Goal: Check status

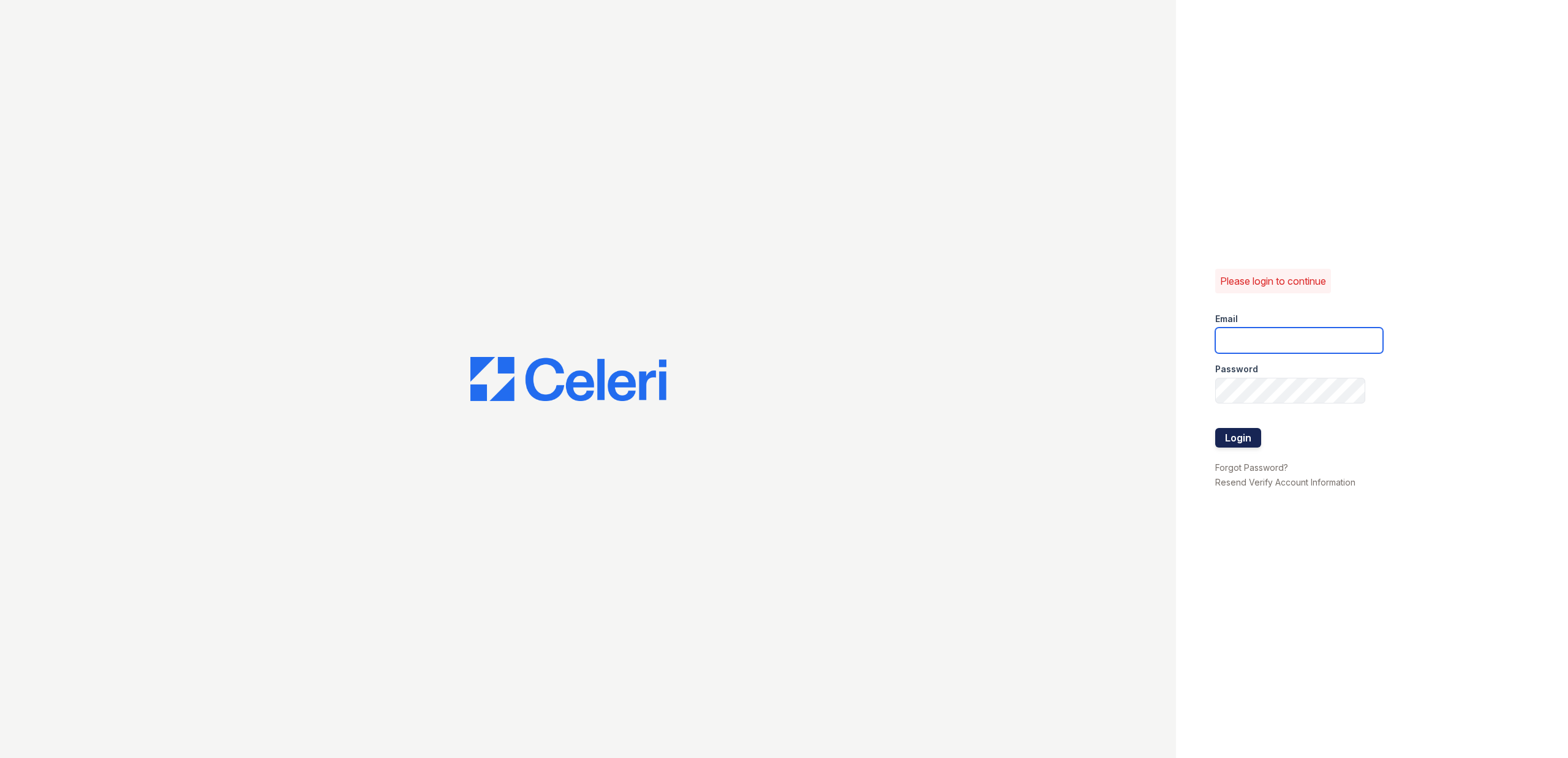
type input "[DOMAIN_NAME][EMAIL_ADDRESS][DOMAIN_NAME]"
click at [1228, 431] on button "Login" at bounding box center [1238, 437] width 46 height 19
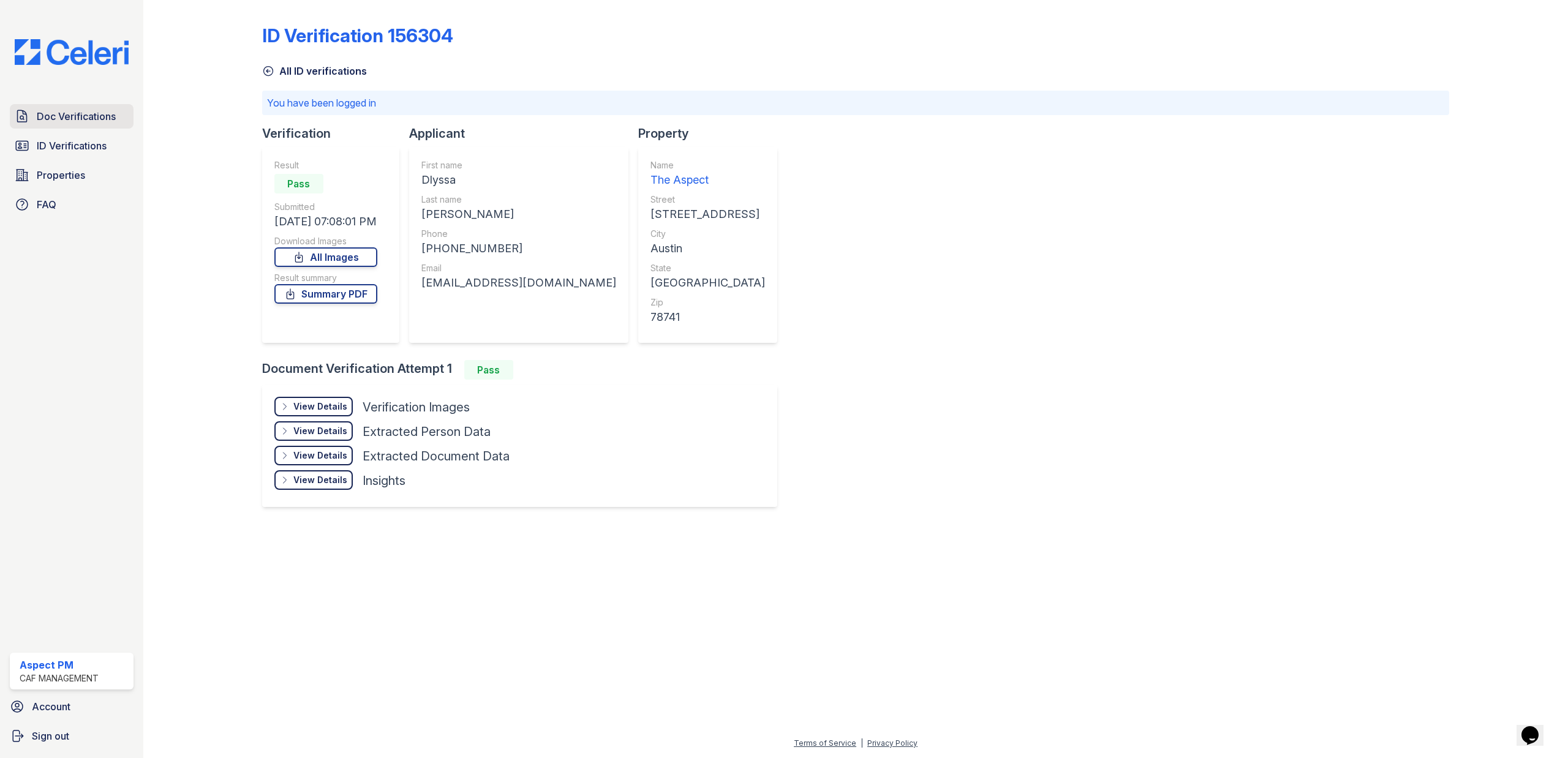
click at [67, 108] on link "Doc Verifications" at bounding box center [72, 116] width 124 height 24
